Goal: Task Accomplishment & Management: Manage account settings

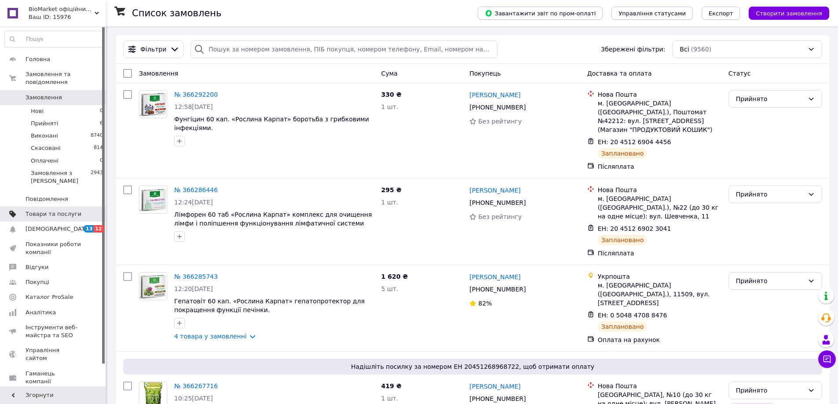
click at [49, 207] on link "Товари та послуги" at bounding box center [54, 214] width 108 height 15
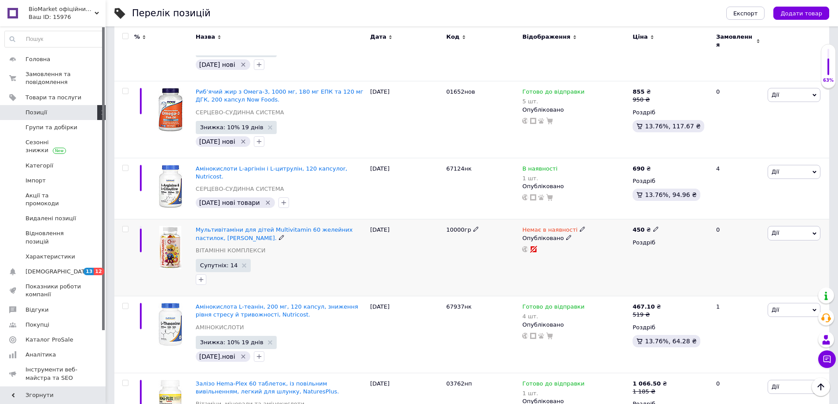
scroll to position [1055, 0]
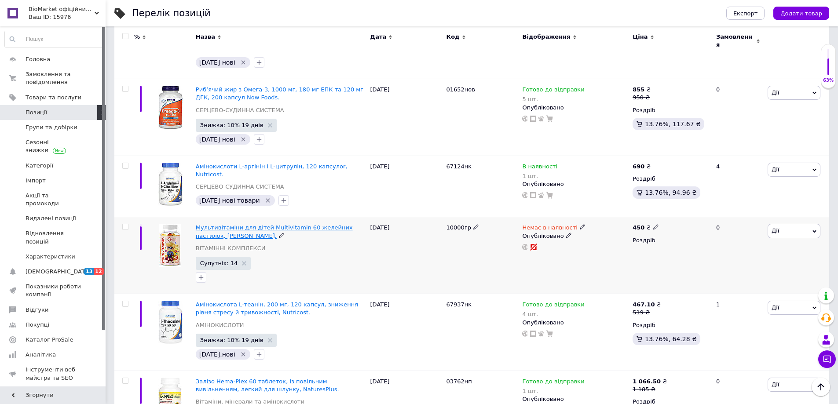
click at [260, 224] on span "Мультивітаміни для дітей Multivitamin 60 желейних пастилок, [PERSON_NAME]." at bounding box center [274, 231] width 157 height 15
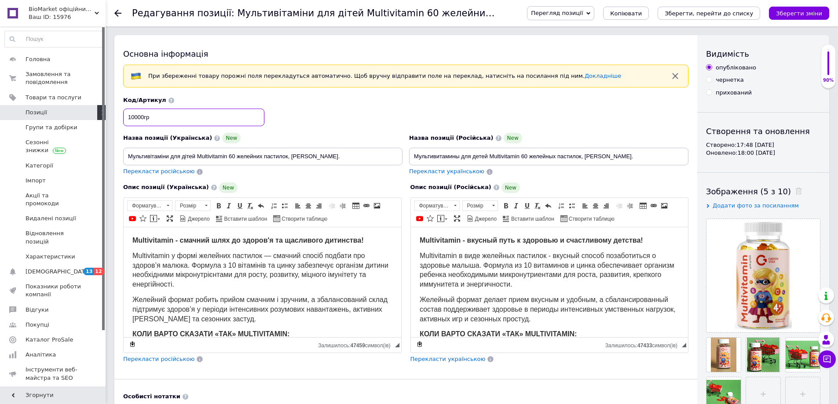
drag, startPoint x: 188, startPoint y: 112, endPoint x: 98, endPoint y: 116, distance: 90.6
drag, startPoint x: 234, startPoint y: 154, endPoint x: 118, endPoint y: 152, distance: 116.1
click at [118, 152] on div "Основна інформація При збереженні товару порожні поля перекладуться автоматично…" at bounding box center [405, 294] width 583 height 519
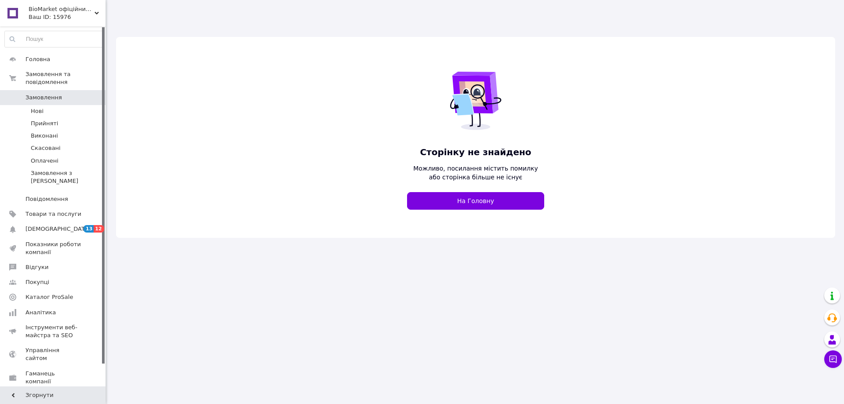
click at [41, 94] on span "Замовлення" at bounding box center [44, 98] width 36 height 8
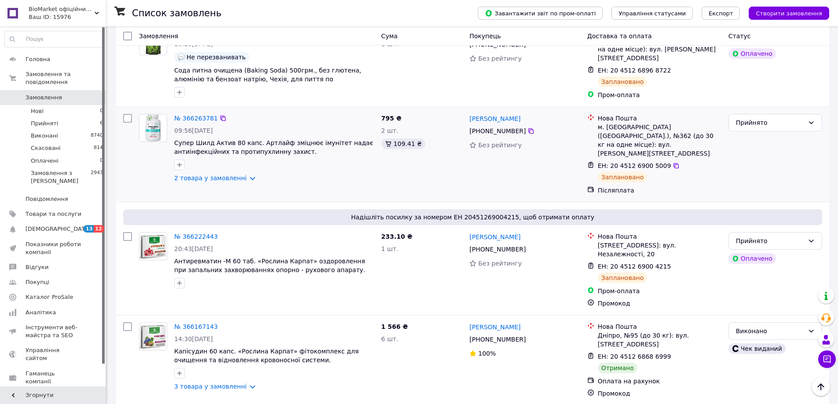
scroll to position [308, 0]
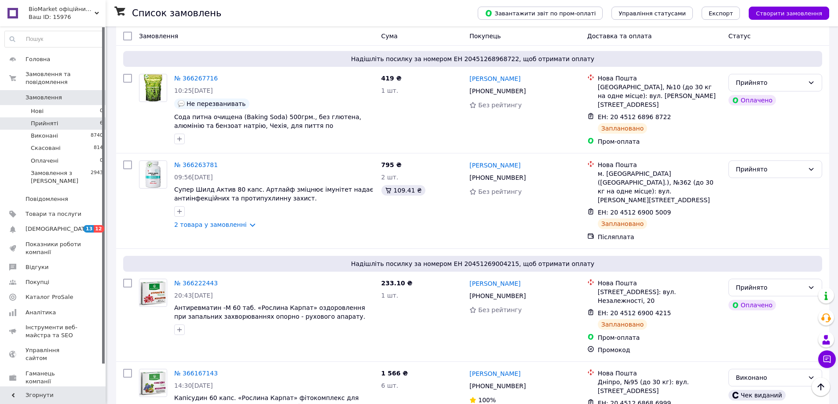
click at [83, 118] on li "Прийняті 6" at bounding box center [54, 123] width 108 height 12
